Goal: Information Seeking & Learning: Compare options

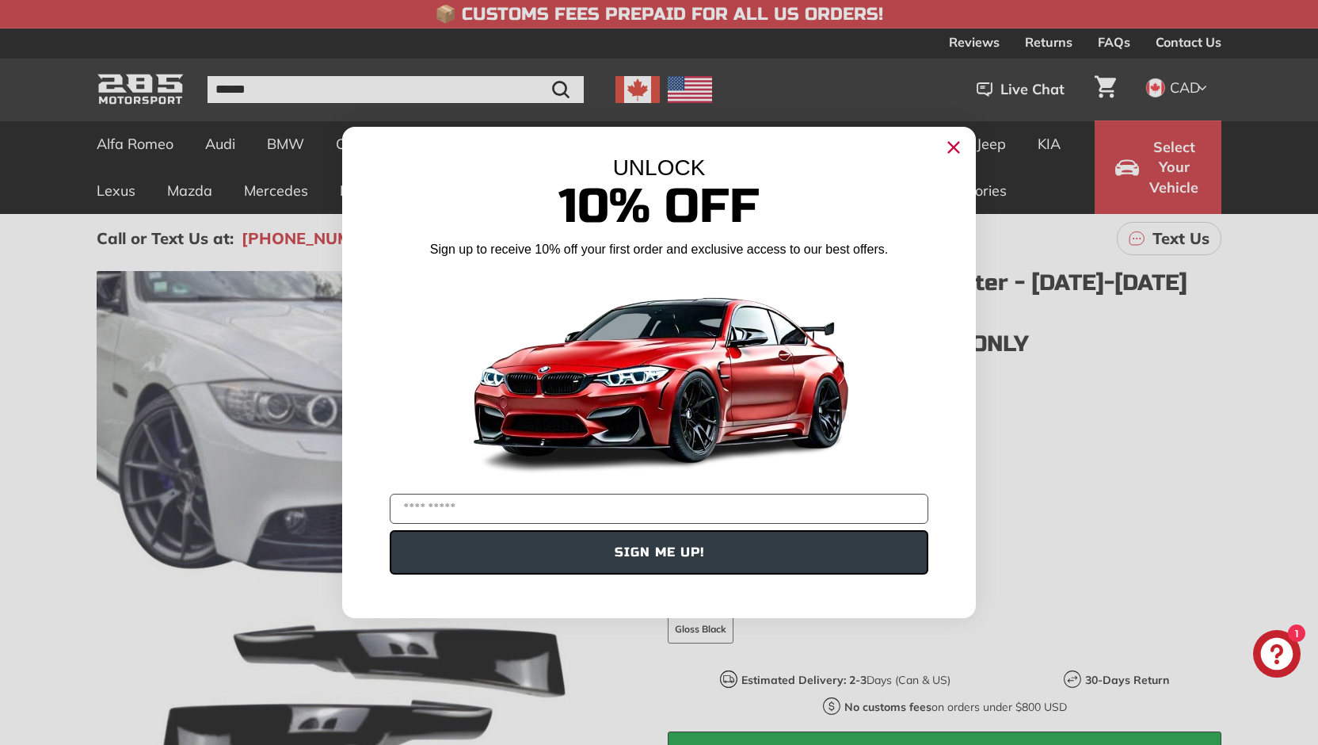
click at [960, 146] on circle "Close dialog" at bounding box center [954, 147] width 24 height 24
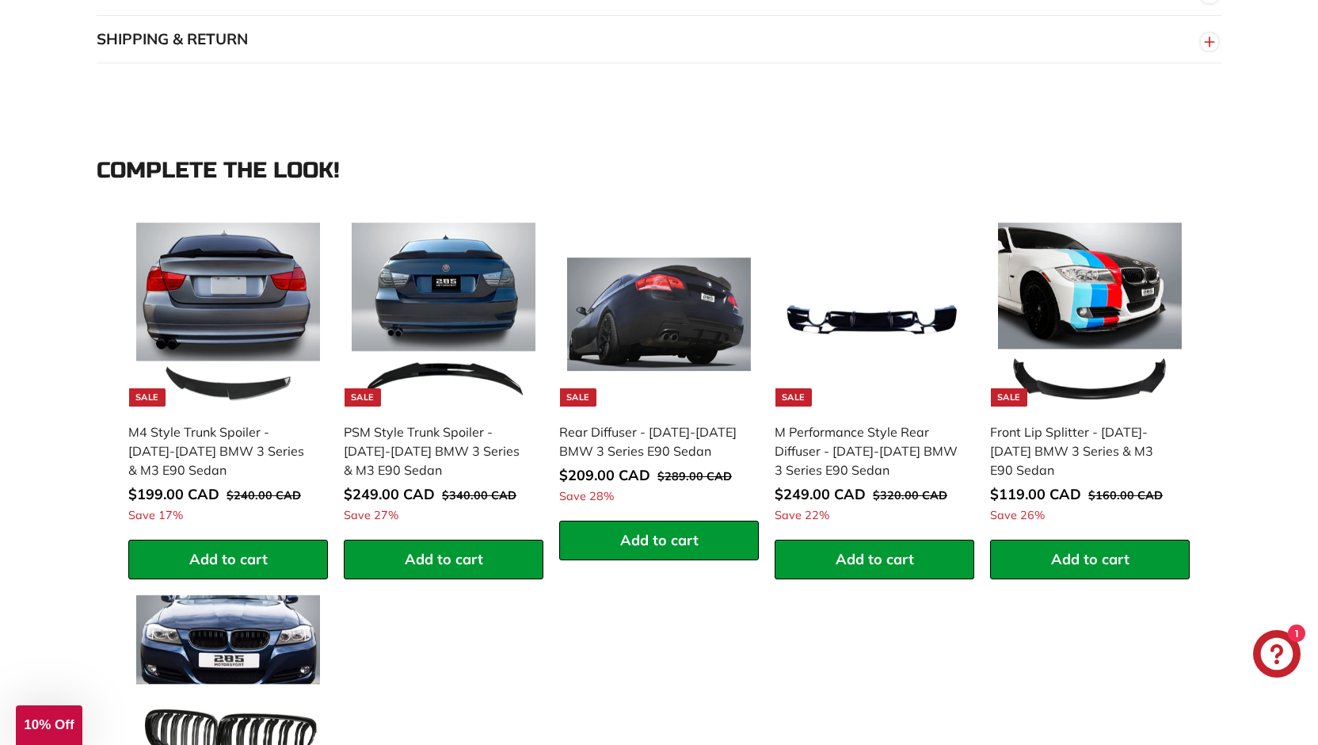
scroll to position [1584, 0]
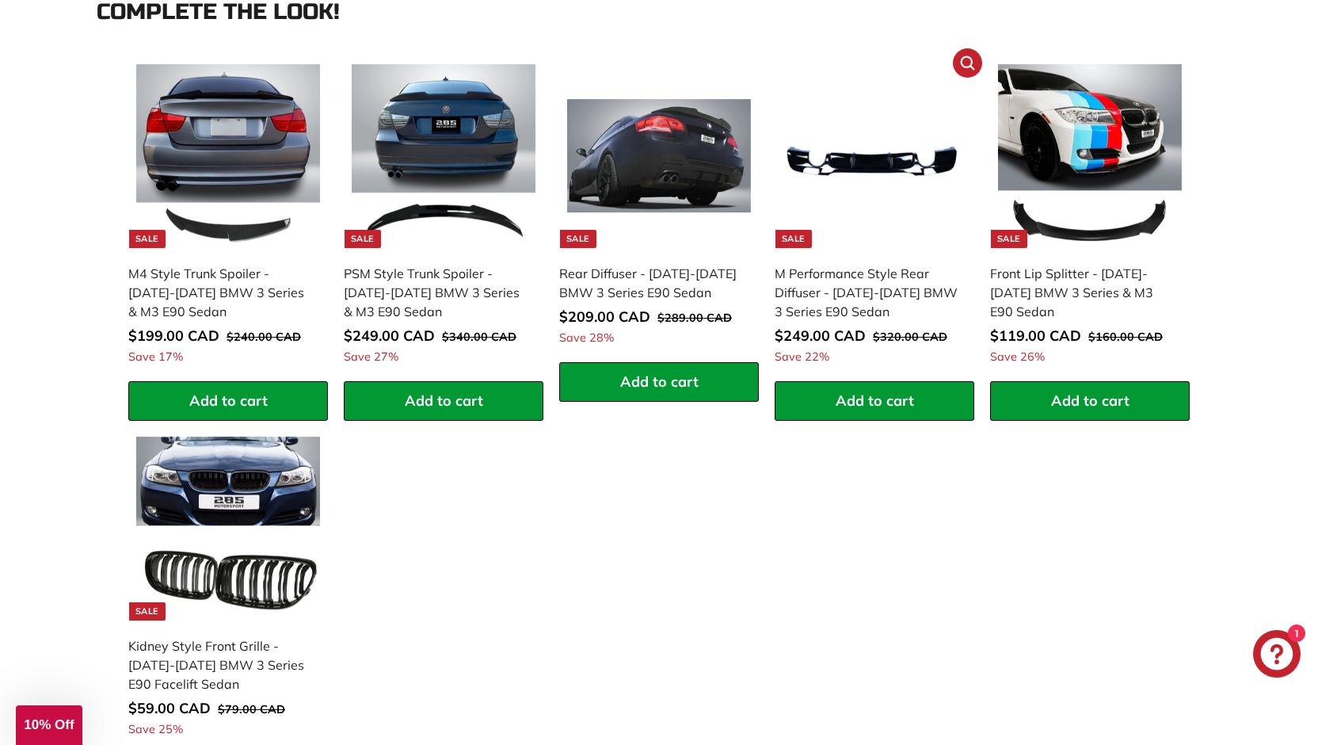
click at [848, 234] on img at bounding box center [875, 156] width 184 height 184
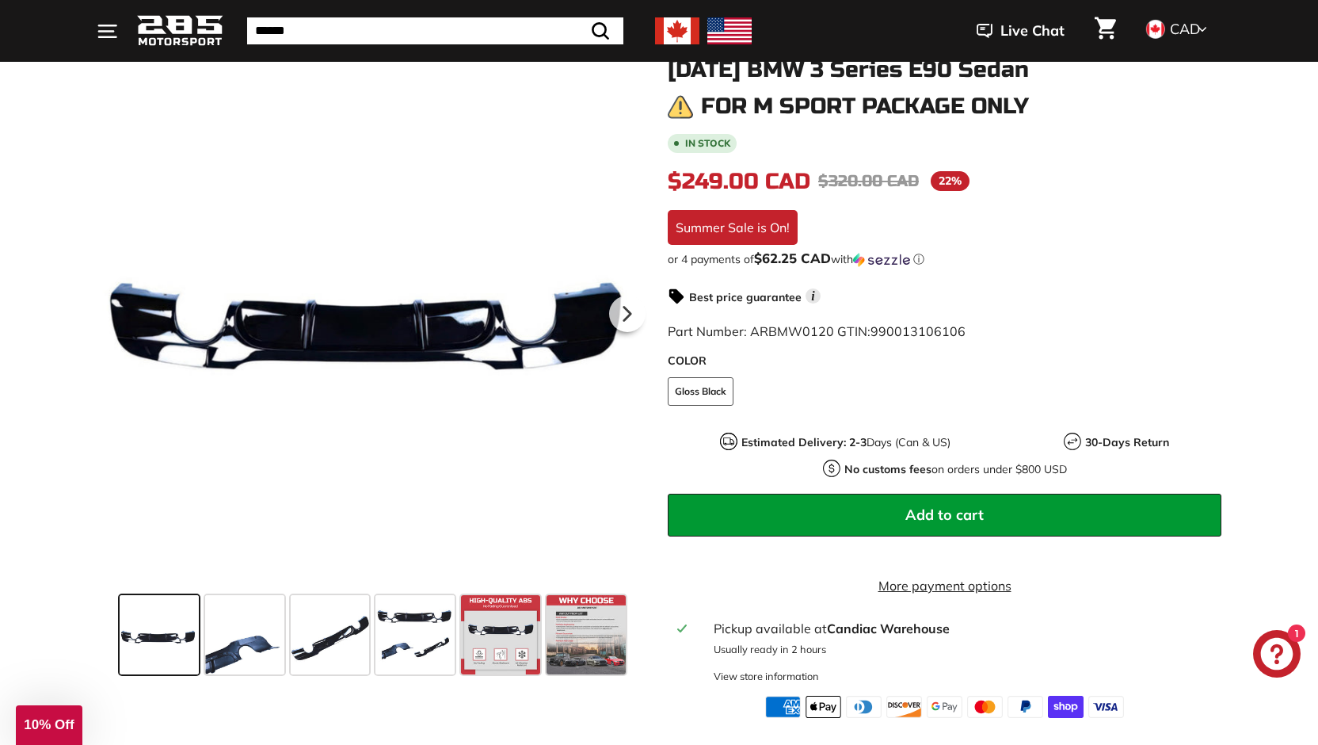
scroll to position [158, 0]
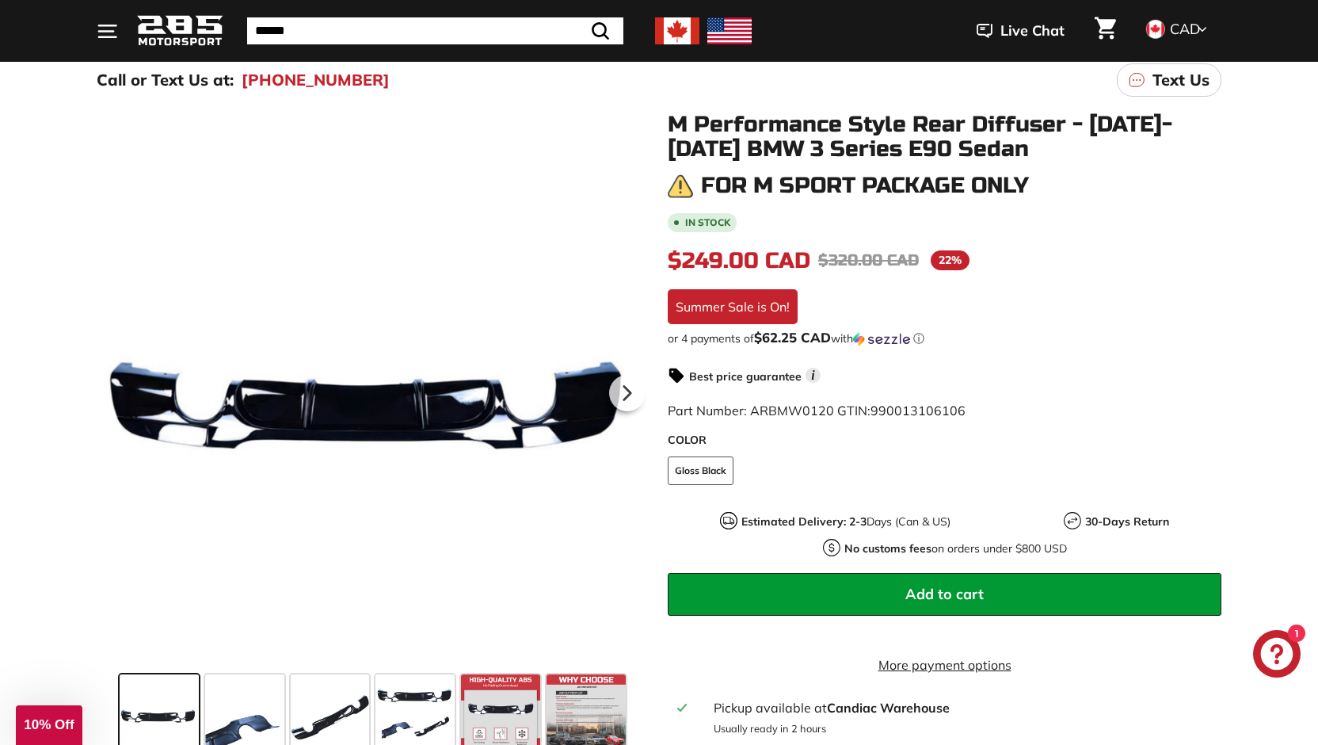
click at [755, 468] on fieldset "COLOR Gloss Black" at bounding box center [945, 478] width 554 height 44
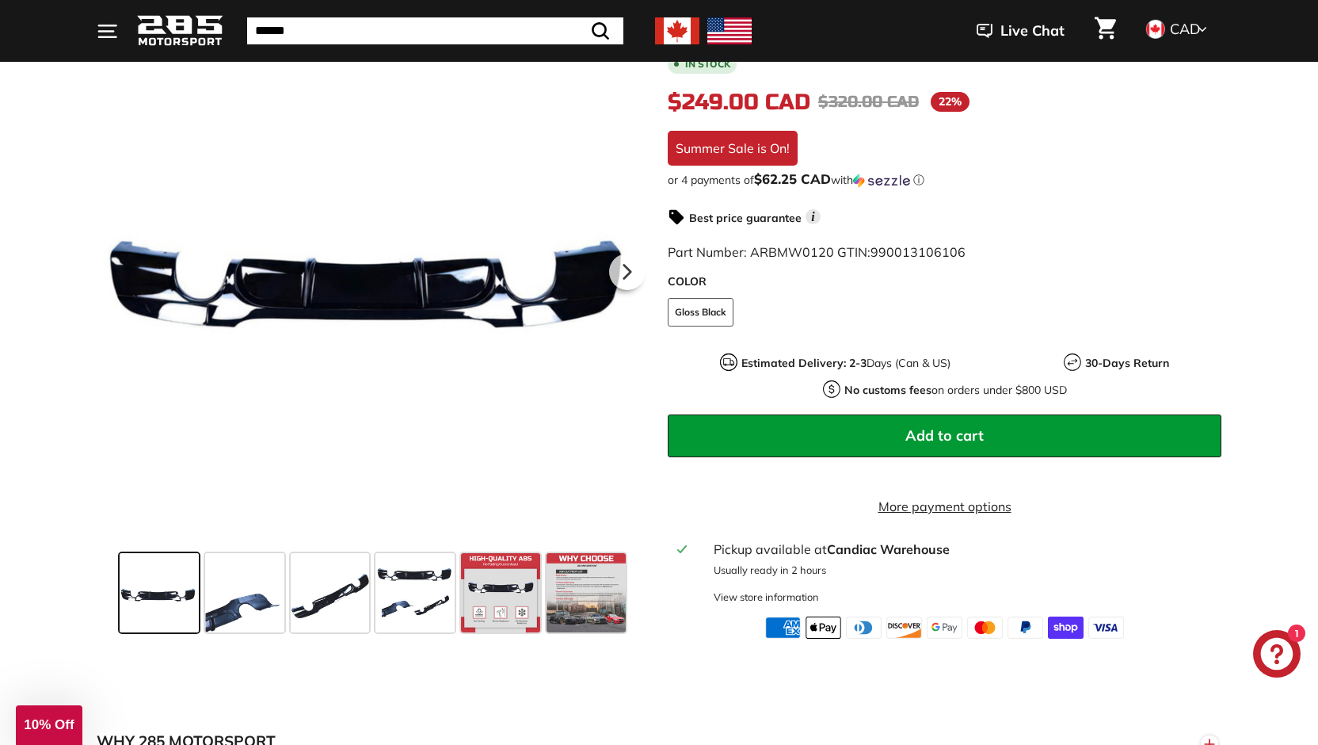
scroll to position [396, 0]
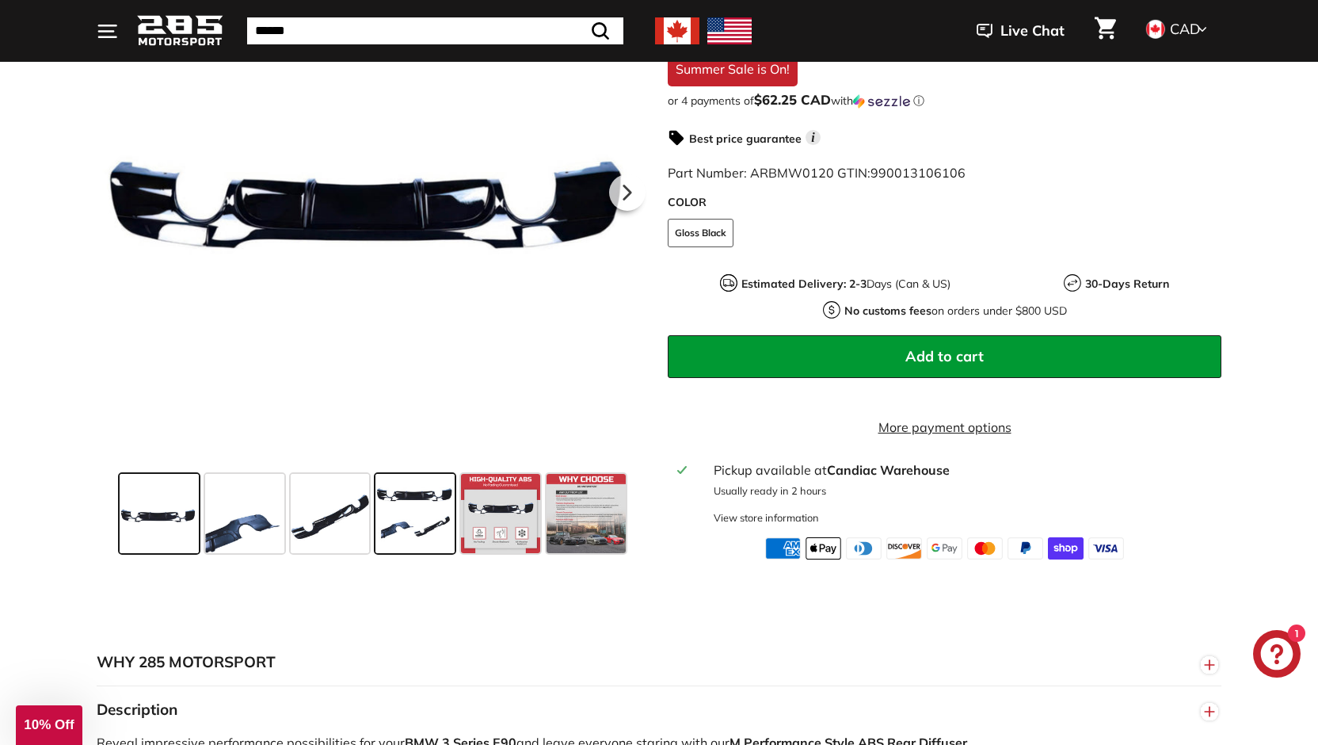
click at [433, 540] on span at bounding box center [414, 513] width 79 height 79
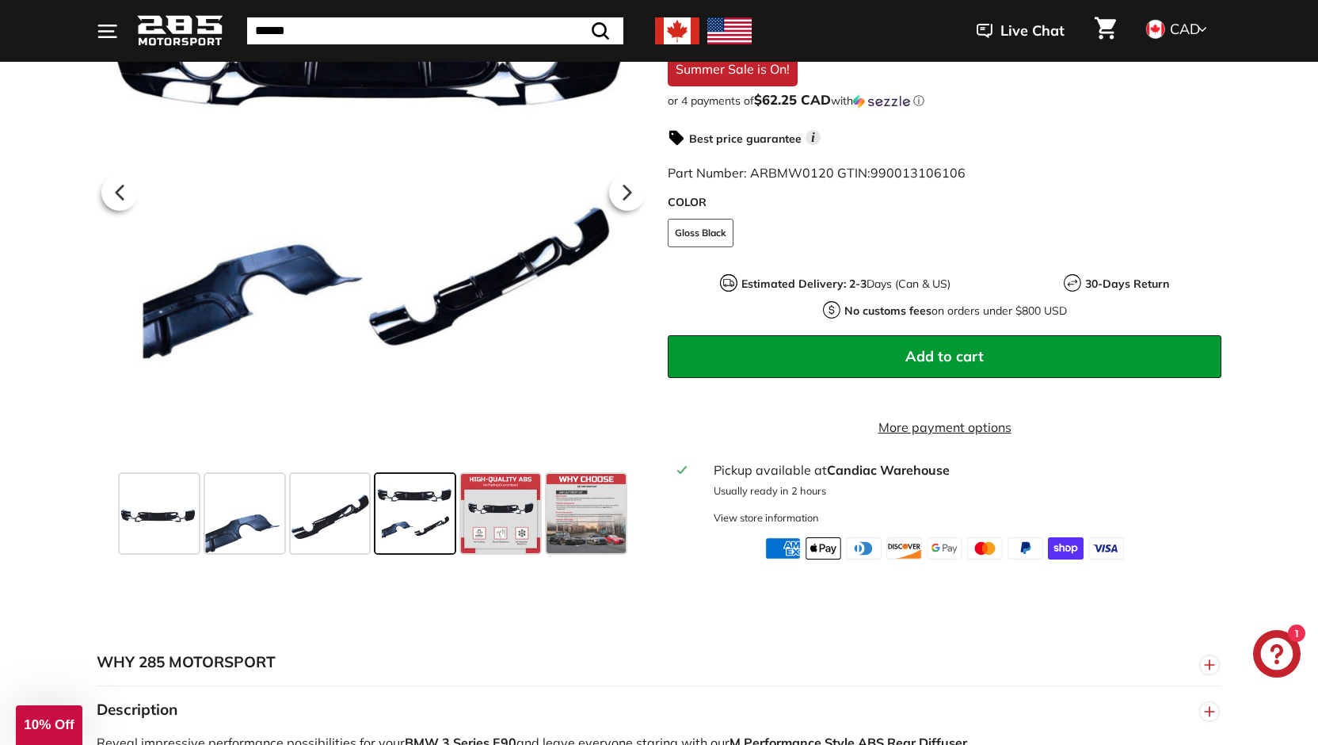
scroll to position [317, 0]
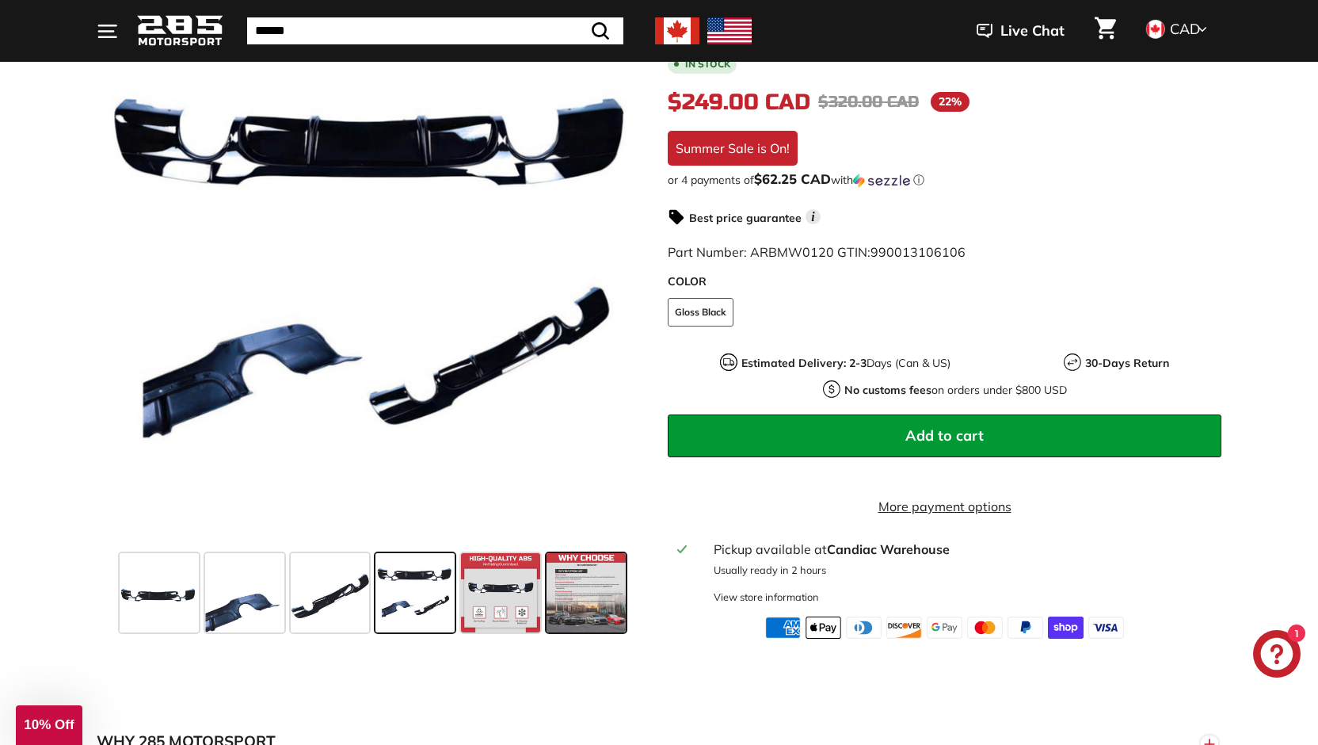
click at [584, 591] on span at bounding box center [586, 592] width 79 height 79
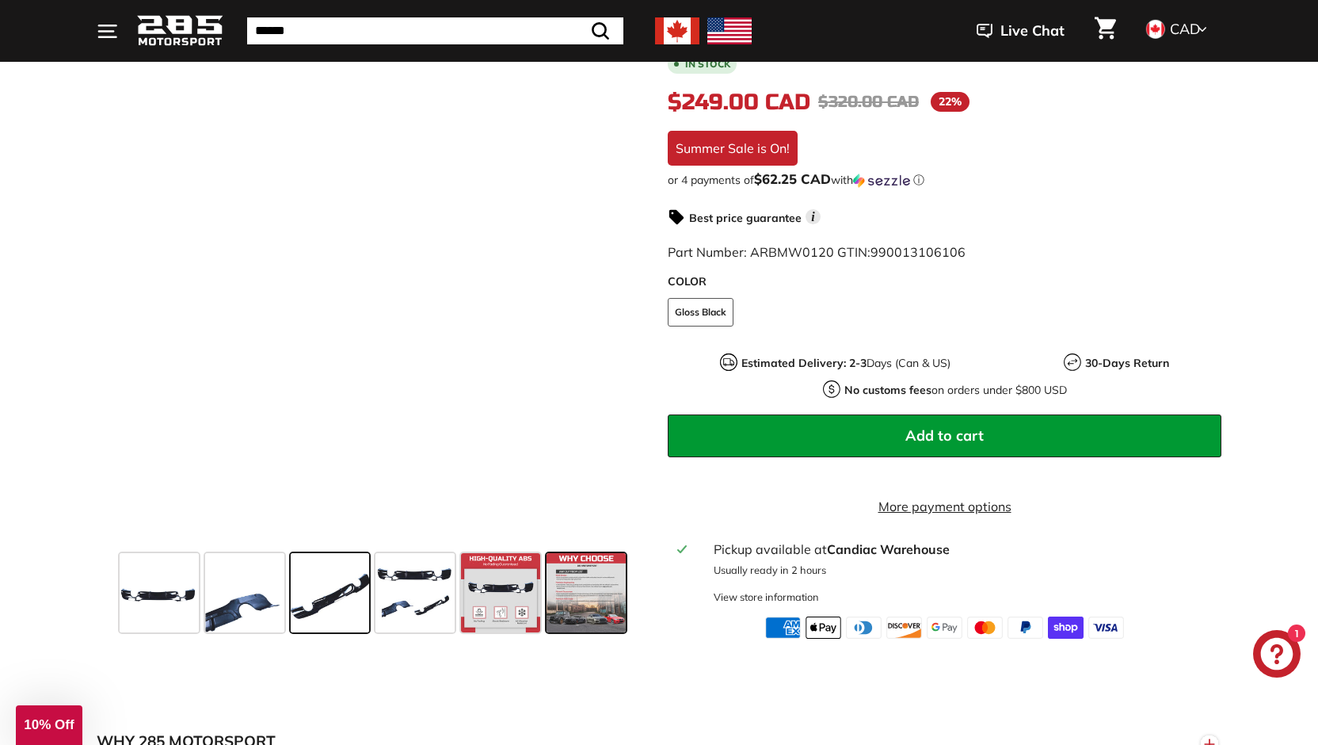
scroll to position [79, 0]
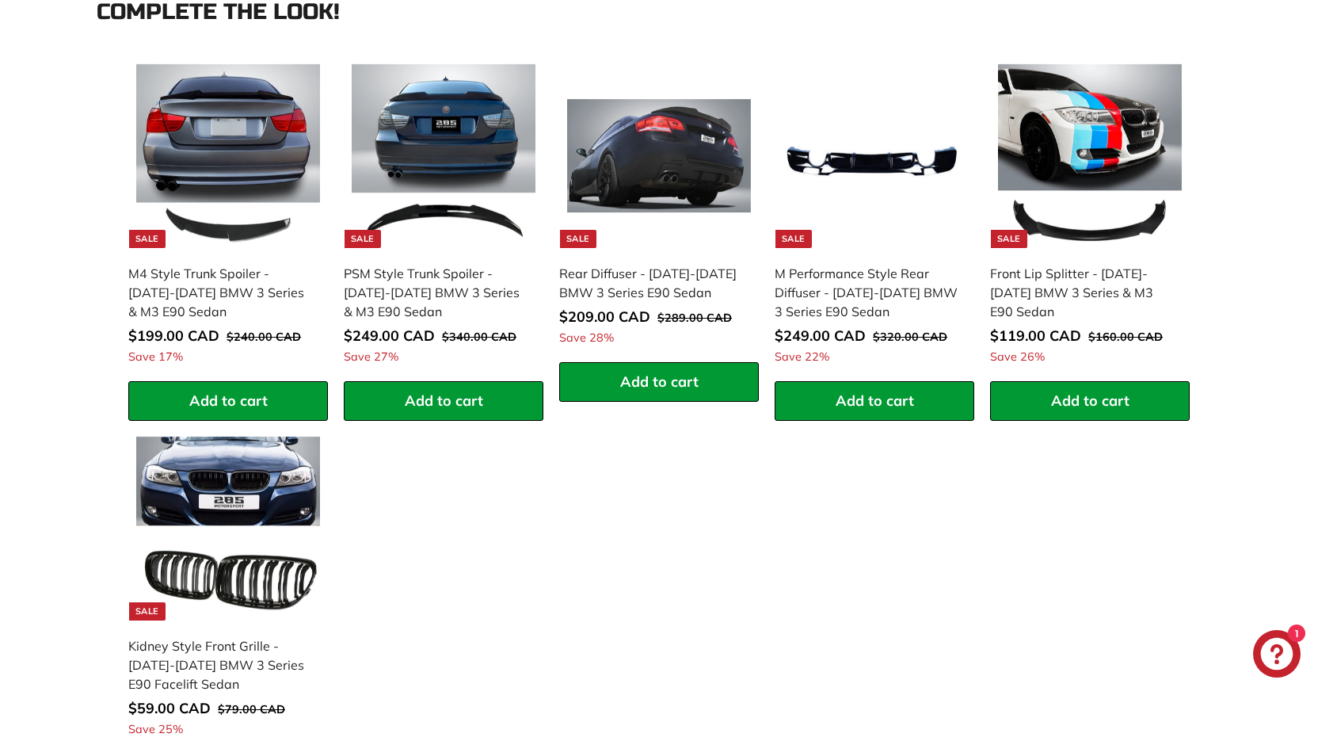
scroll to position [1584, 0]
click at [268, 545] on img at bounding box center [228, 528] width 184 height 184
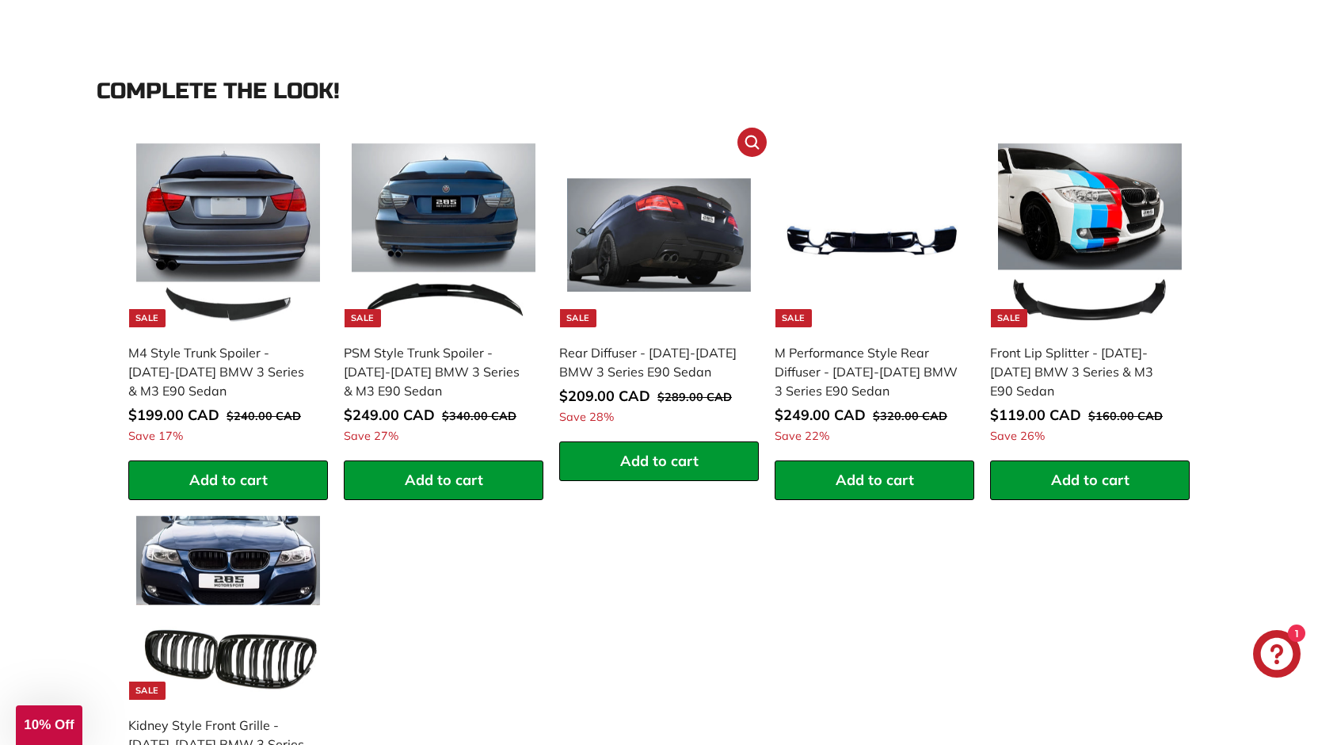
click at [658, 280] on img at bounding box center [659, 235] width 184 height 184
click at [1051, 296] on img at bounding box center [1090, 235] width 184 height 184
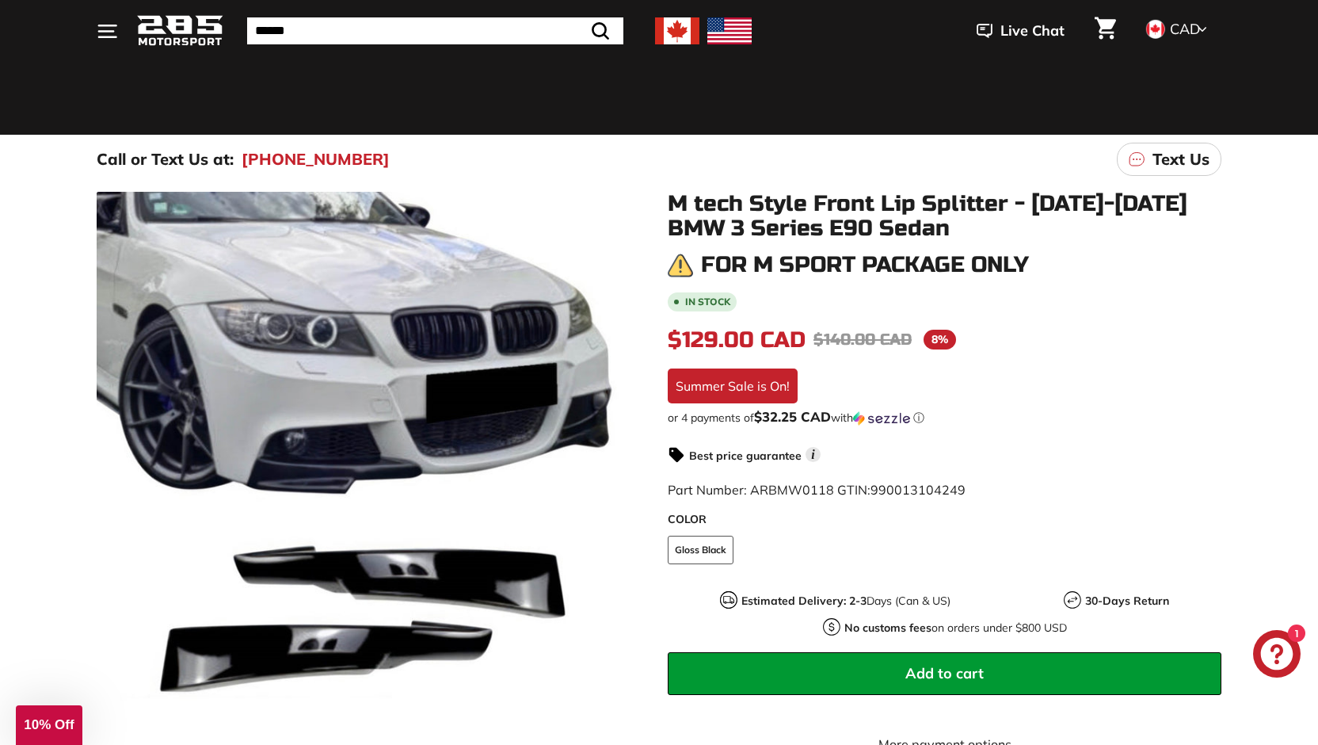
scroll to position [0, 0]
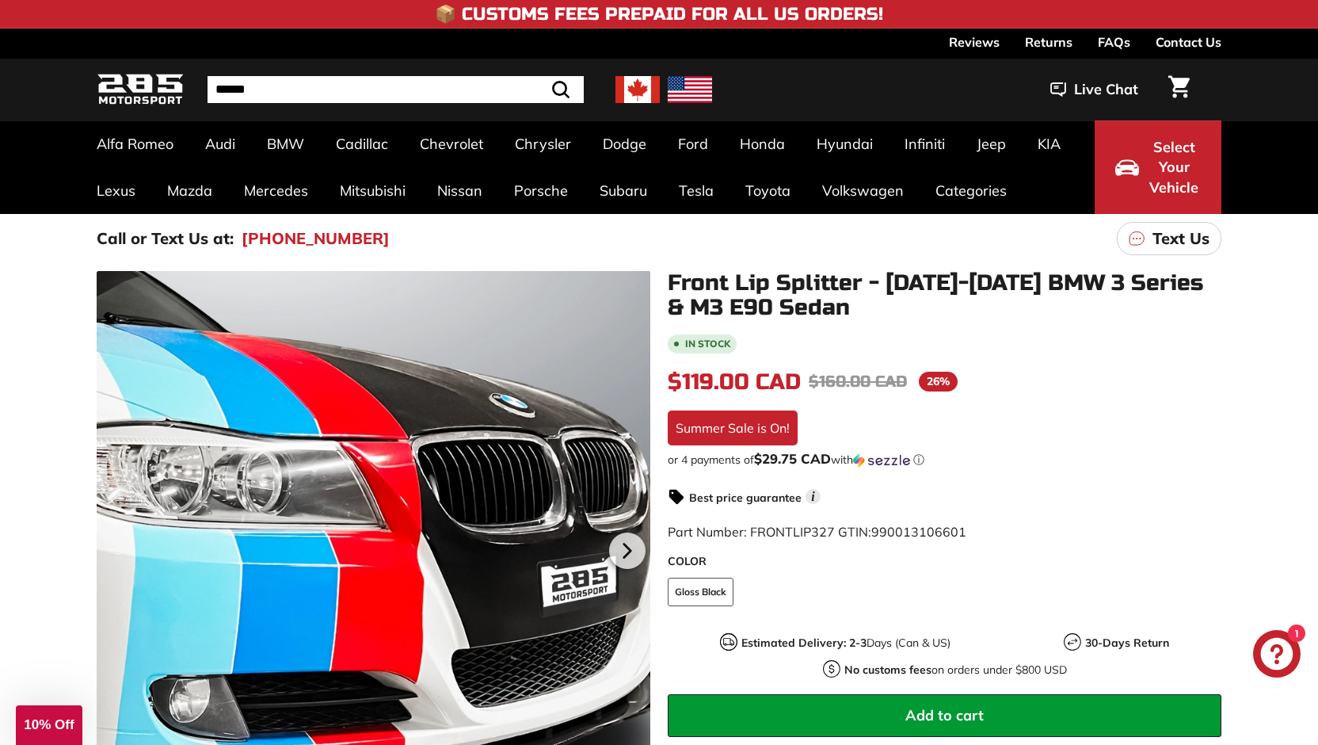
scroll to position [238, 0]
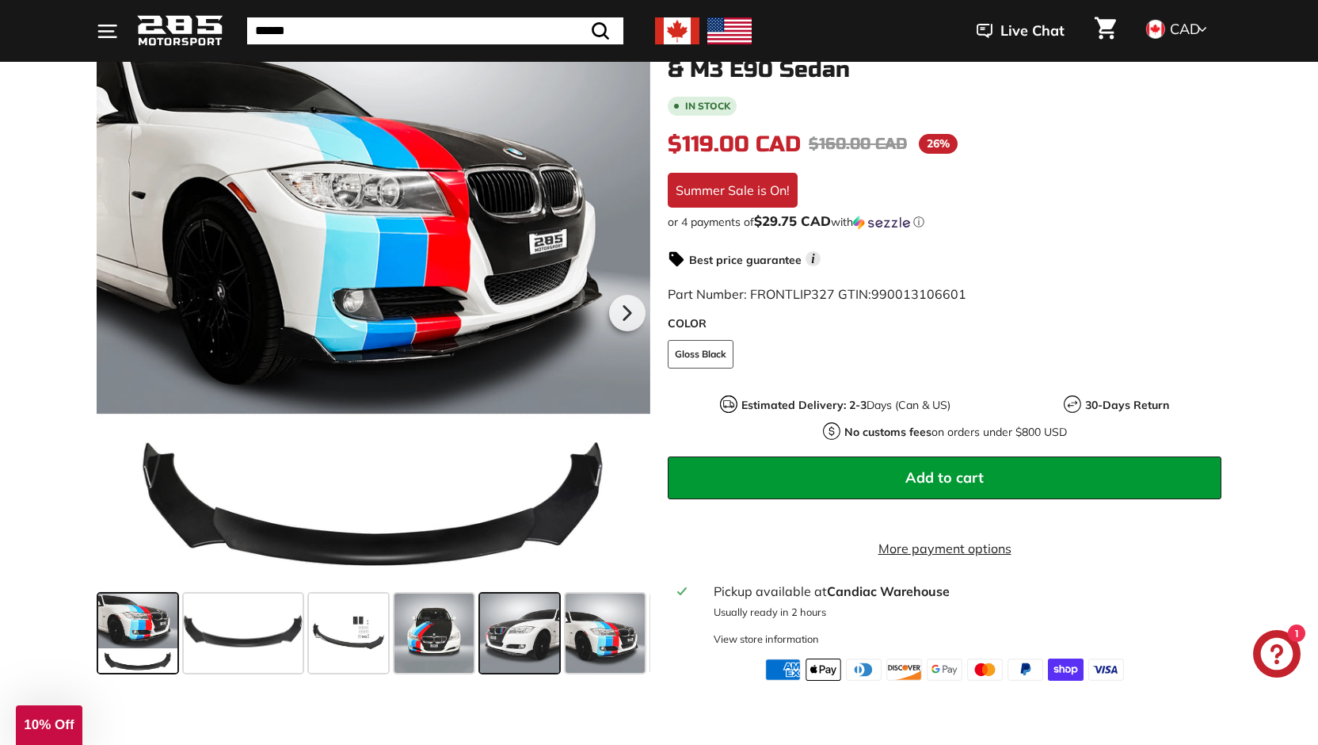
click at [513, 633] on span at bounding box center [519, 632] width 79 height 79
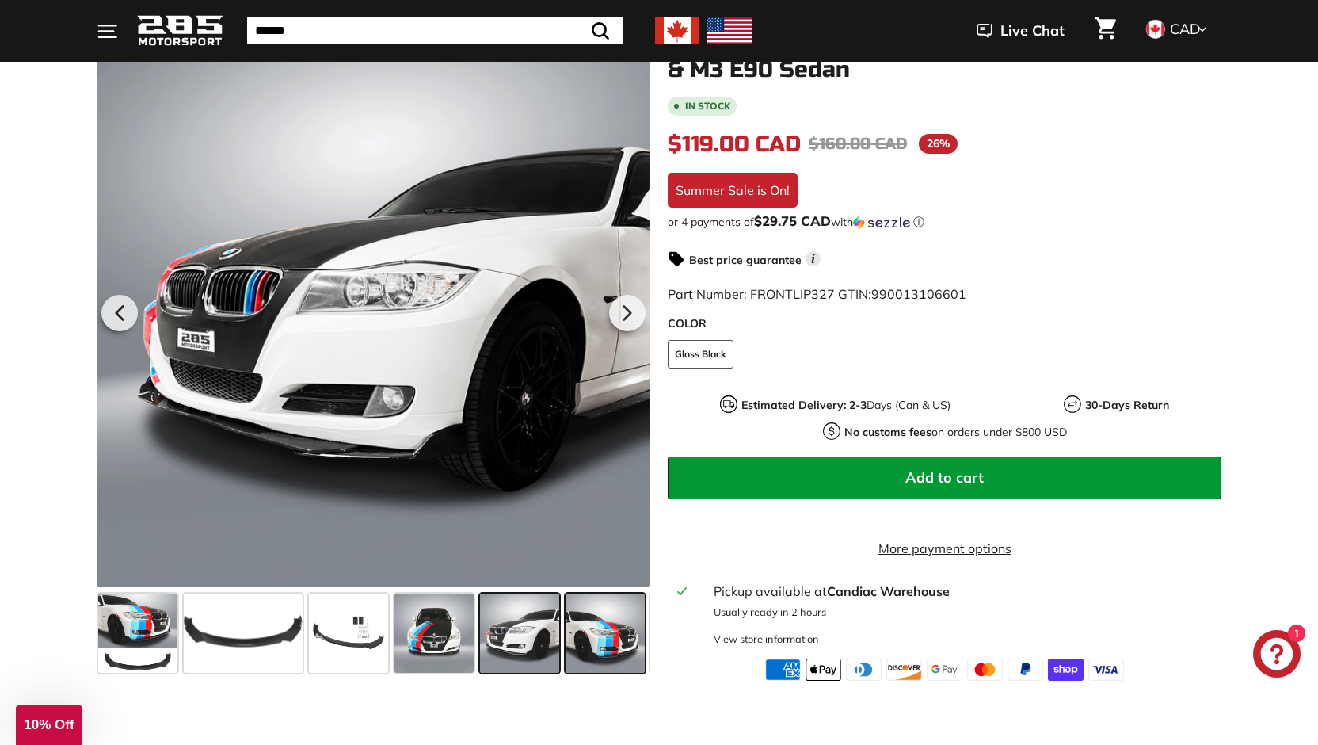
click at [597, 635] on span at bounding box center [605, 632] width 79 height 79
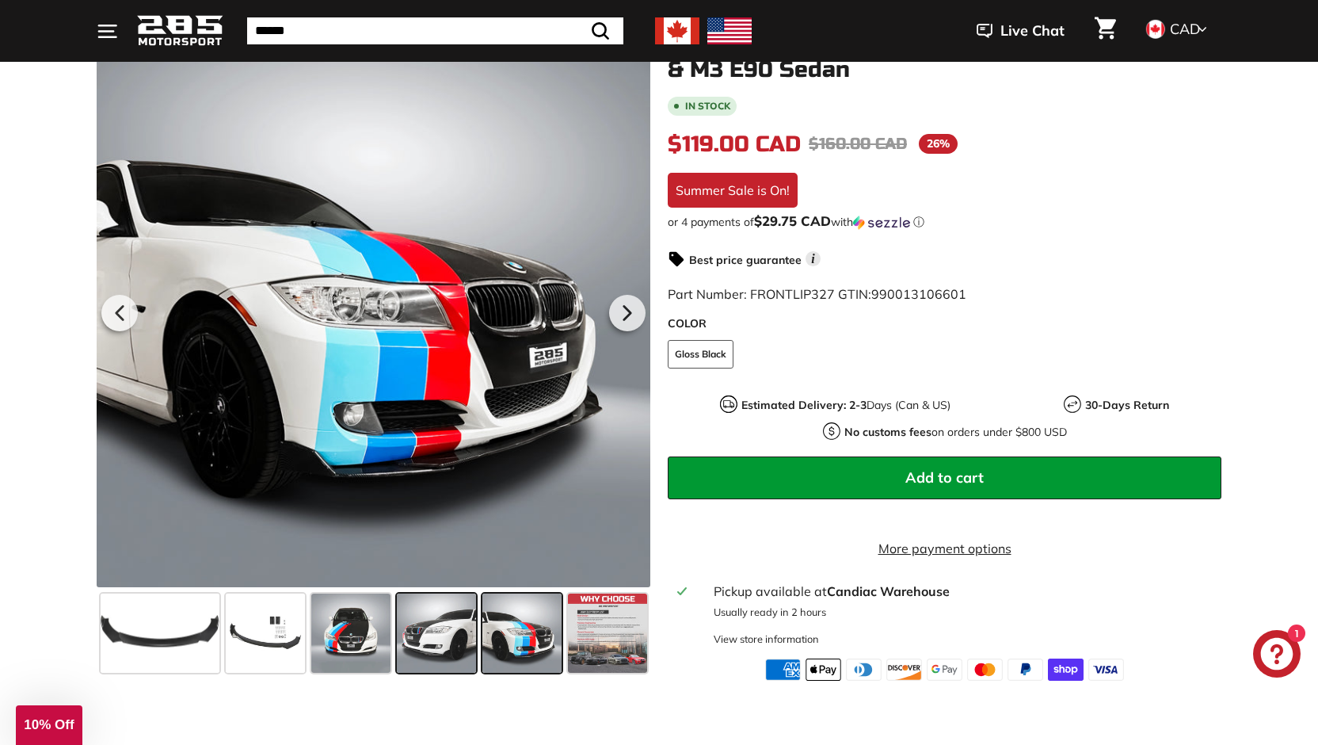
click at [429, 619] on span at bounding box center [436, 632] width 79 height 79
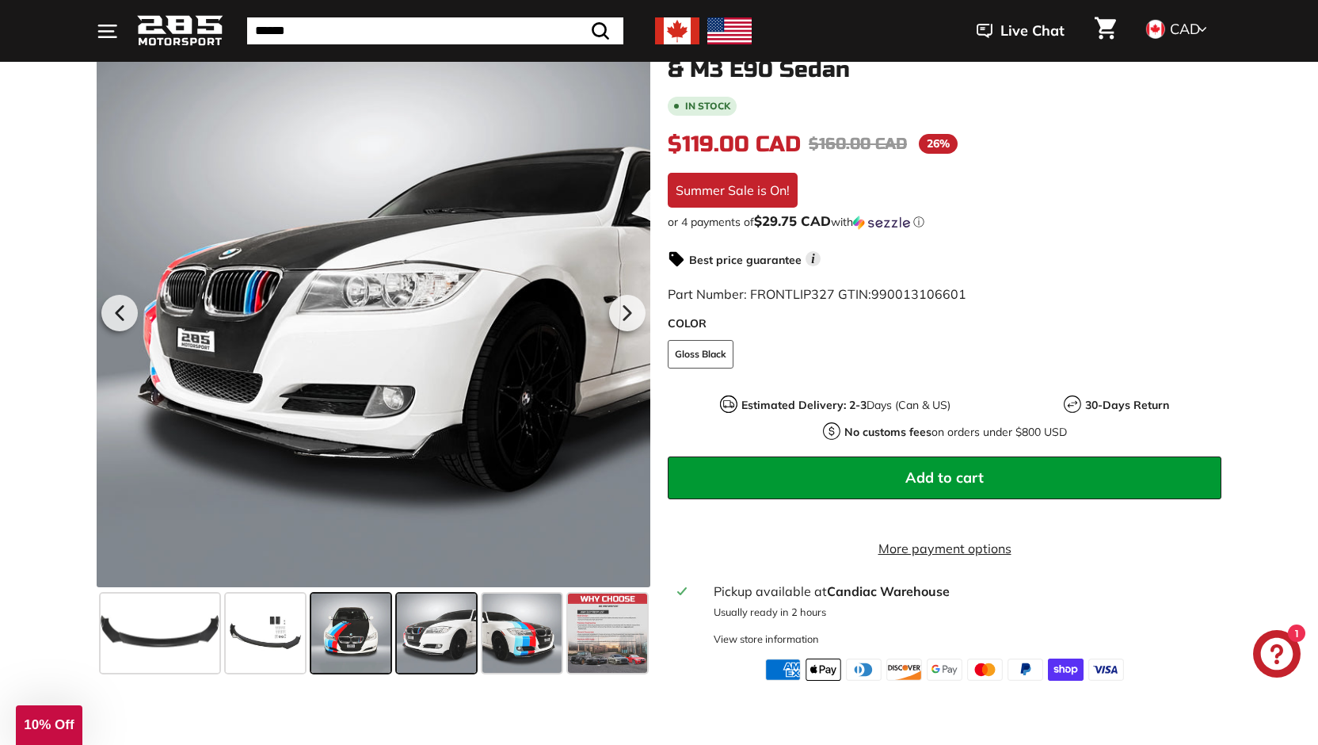
click at [360, 612] on span at bounding box center [350, 632] width 79 height 79
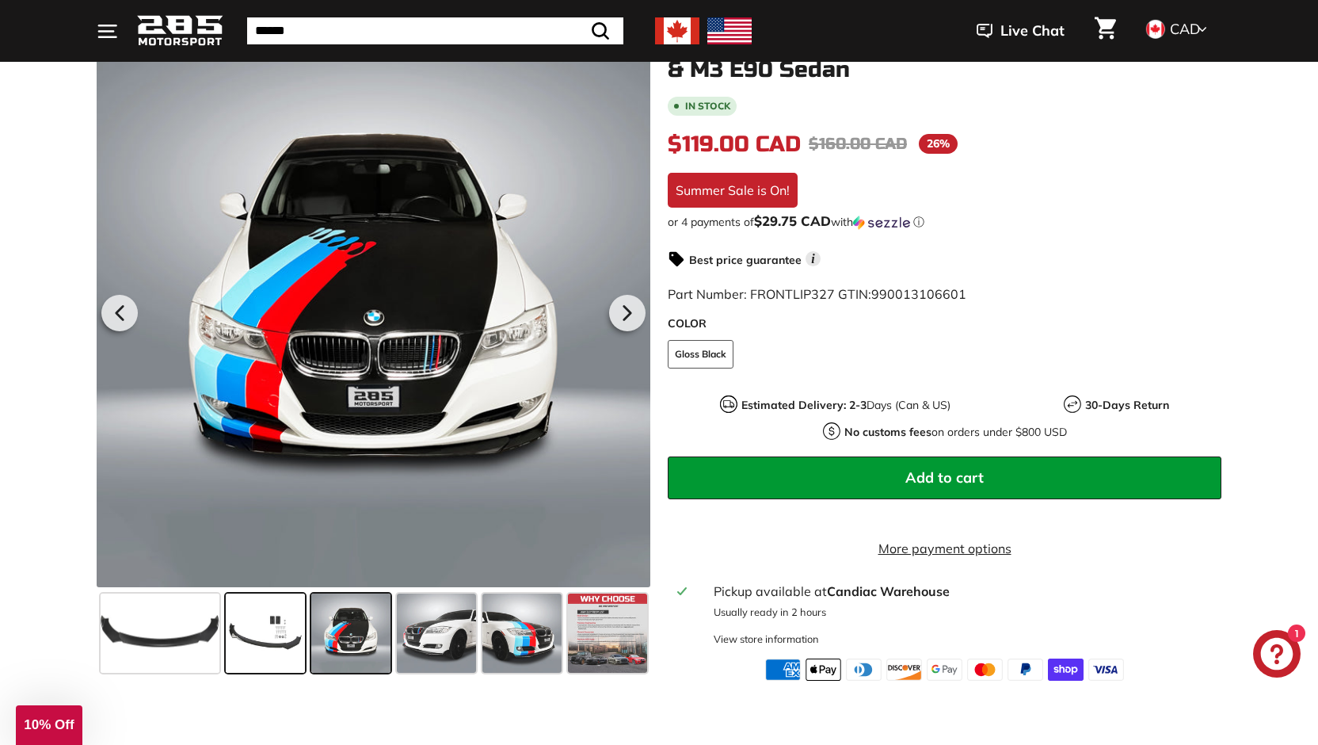
click at [295, 619] on span at bounding box center [265, 632] width 79 height 79
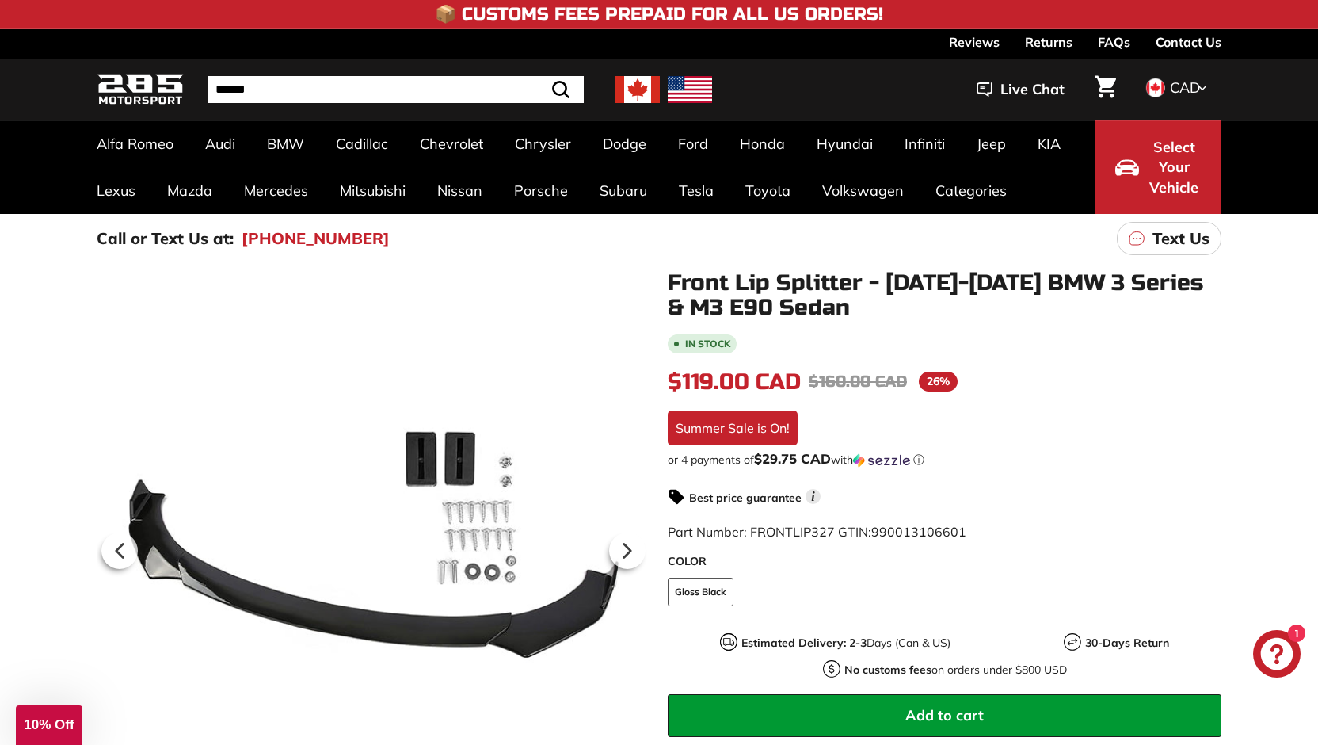
scroll to position [79, 0]
